Goal: Task Accomplishment & Management: Manage account settings

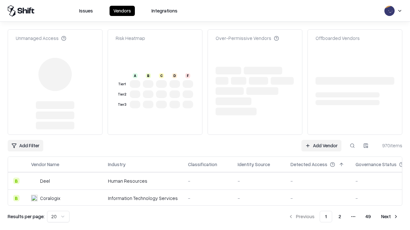
click at [321, 140] on link "Add Vendor" at bounding box center [321, 146] width 40 height 12
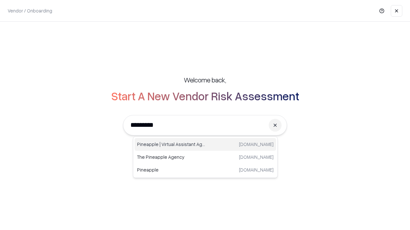
click at [205, 145] on div "Pineapple | Virtual Assistant Agency trypineapple.com" at bounding box center [204, 144] width 141 height 13
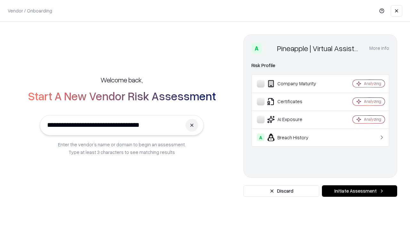
type input "**********"
click at [359, 191] on button "Initiate Assessment" at bounding box center [359, 192] width 75 height 12
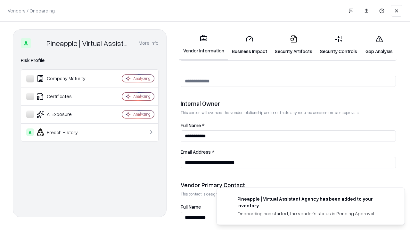
scroll to position [332, 0]
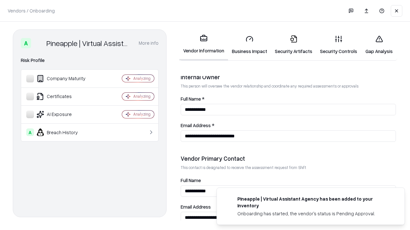
click at [293, 45] on link "Security Artifacts" at bounding box center [293, 45] width 45 height 30
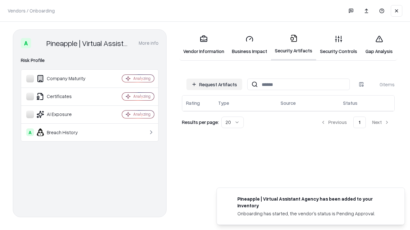
click at [214, 84] on button "Request Artifacts" at bounding box center [214, 85] width 56 height 12
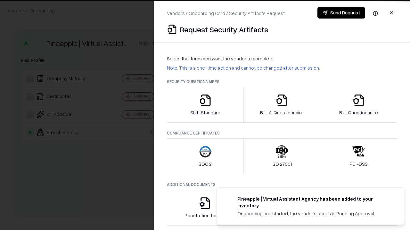
click at [358, 105] on icon "button" at bounding box center [358, 100] width 13 height 13
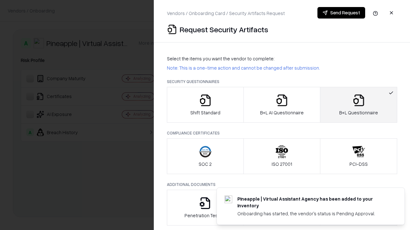
click at [281, 105] on icon "button" at bounding box center [281, 100] width 13 height 13
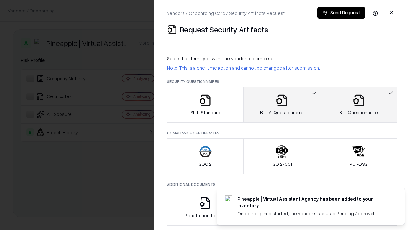
click at [341, 13] on button "Send Request" at bounding box center [341, 13] width 48 height 12
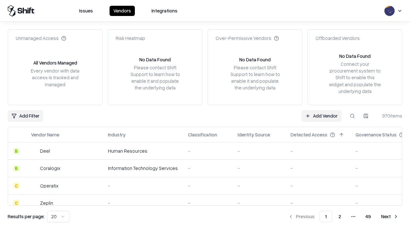
click at [352, 116] on button at bounding box center [352, 116] width 12 height 12
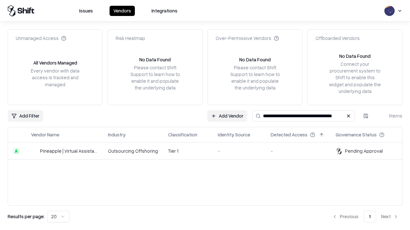
type input "**********"
click at [209, 151] on td "Tier 1" at bounding box center [188, 151] width 50 height 17
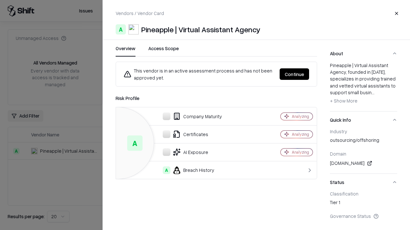
click at [294, 74] on button "Continue" at bounding box center [293, 74] width 29 height 12
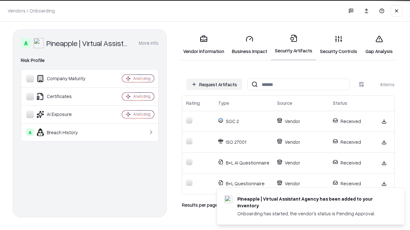
click at [379, 45] on link "Gap Analysis" at bounding box center [379, 45] width 36 height 30
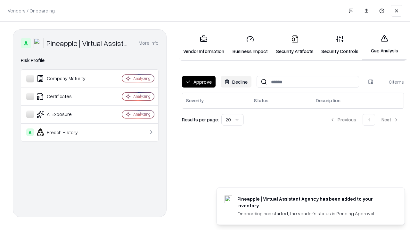
click at [198, 82] on button "Approve" at bounding box center [199, 82] width 34 height 12
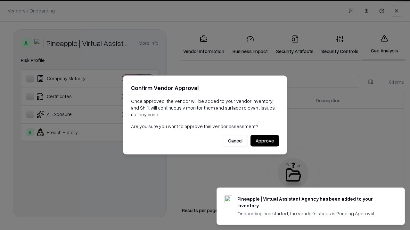
click at [264, 141] on button "Approve" at bounding box center [264, 141] width 28 height 12
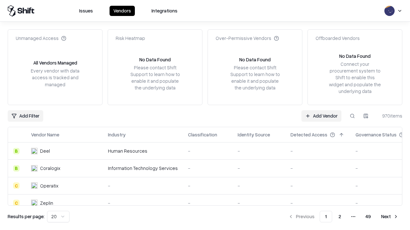
type input "**********"
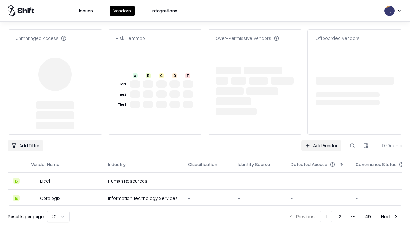
click at [321, 140] on link "Add Vendor" at bounding box center [321, 146] width 40 height 12
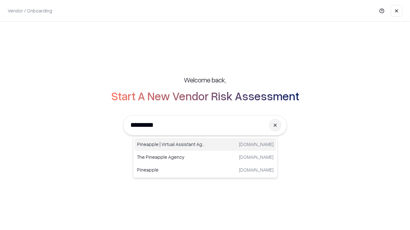
click at [205, 145] on div "Pineapple | Virtual Assistant Agency trypineapple.com" at bounding box center [204, 144] width 141 height 13
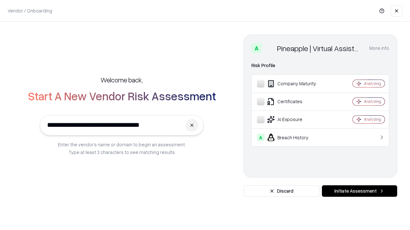
type input "**********"
click at [359, 191] on button "Initiate Assessment" at bounding box center [359, 192] width 75 height 12
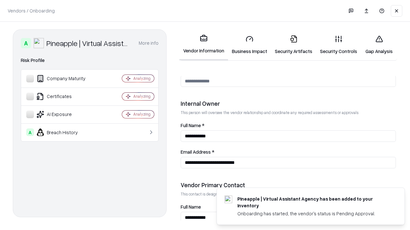
scroll to position [332, 0]
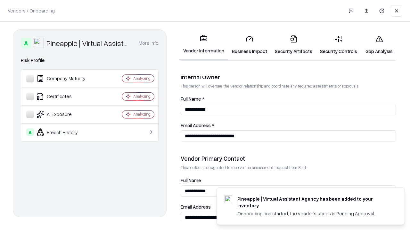
click at [379, 45] on link "Gap Analysis" at bounding box center [379, 45] width 36 height 30
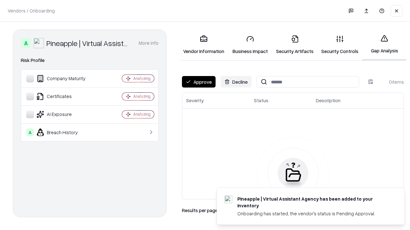
click at [198, 82] on button "Approve" at bounding box center [199, 82] width 34 height 12
